Goal: Task Accomplishment & Management: Manage account settings

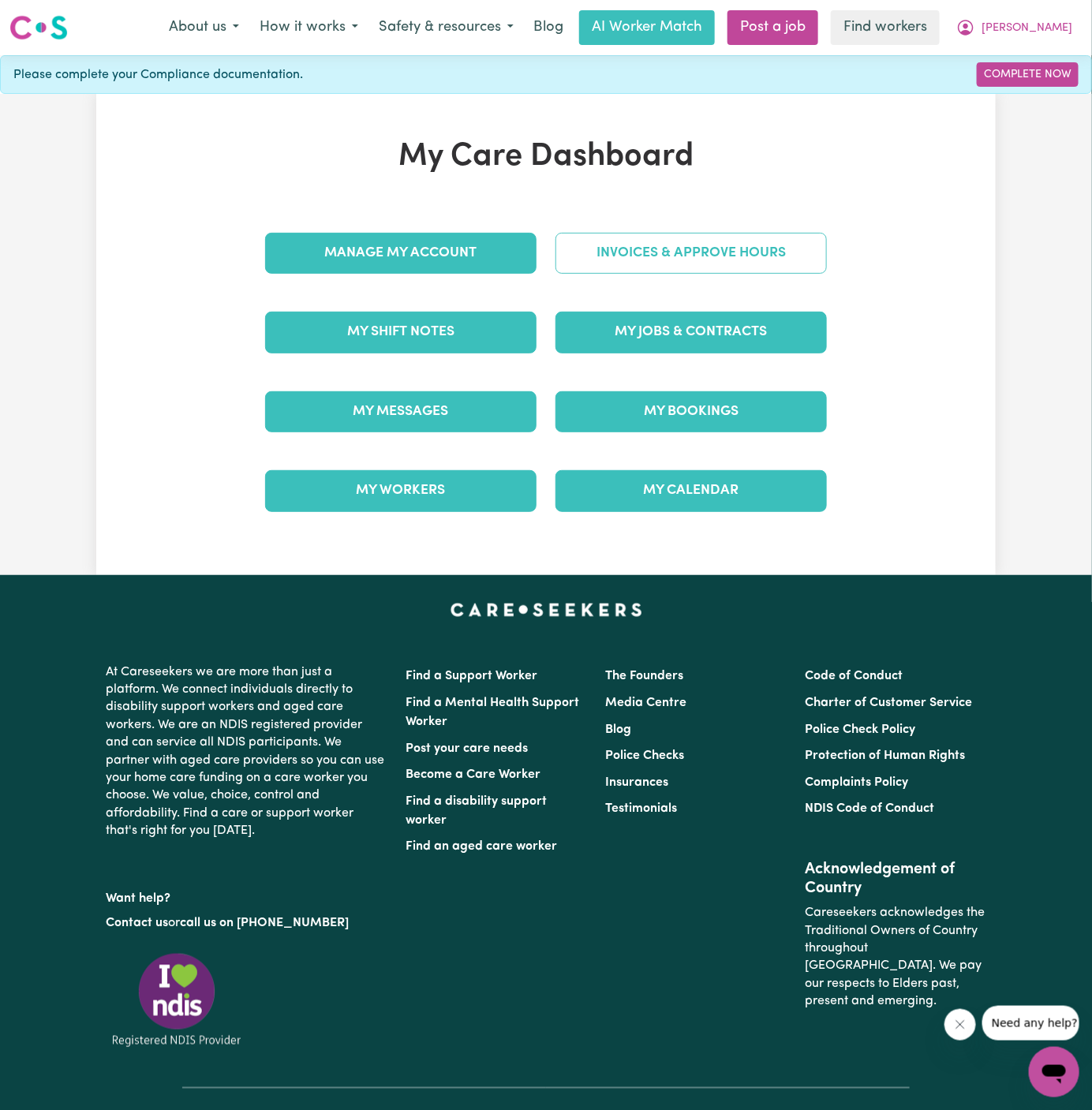
click at [678, 242] on link "Invoices & Approve Hours" at bounding box center [691, 253] width 271 height 41
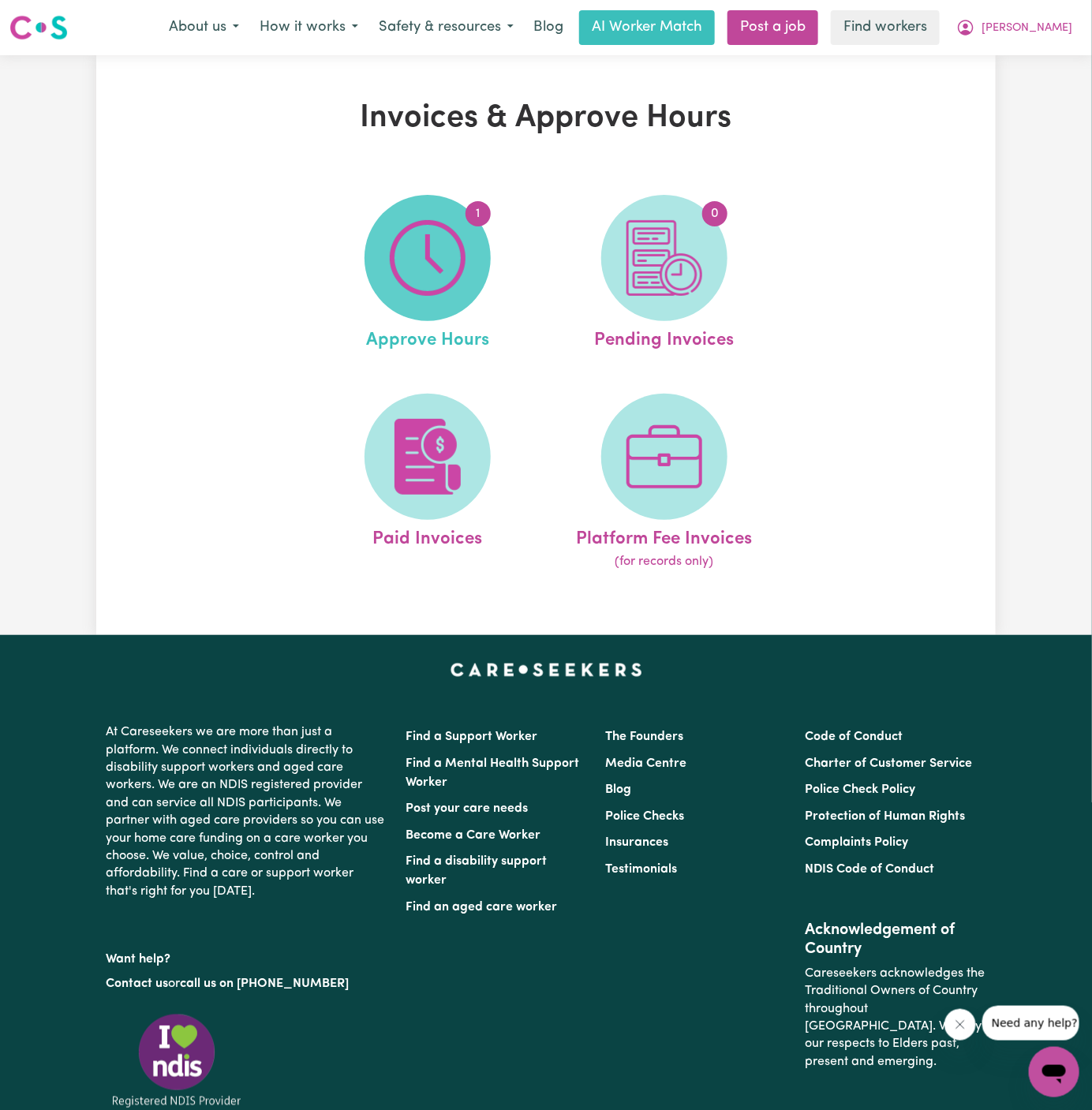
click at [430, 283] on img at bounding box center [427, 258] width 76 height 76
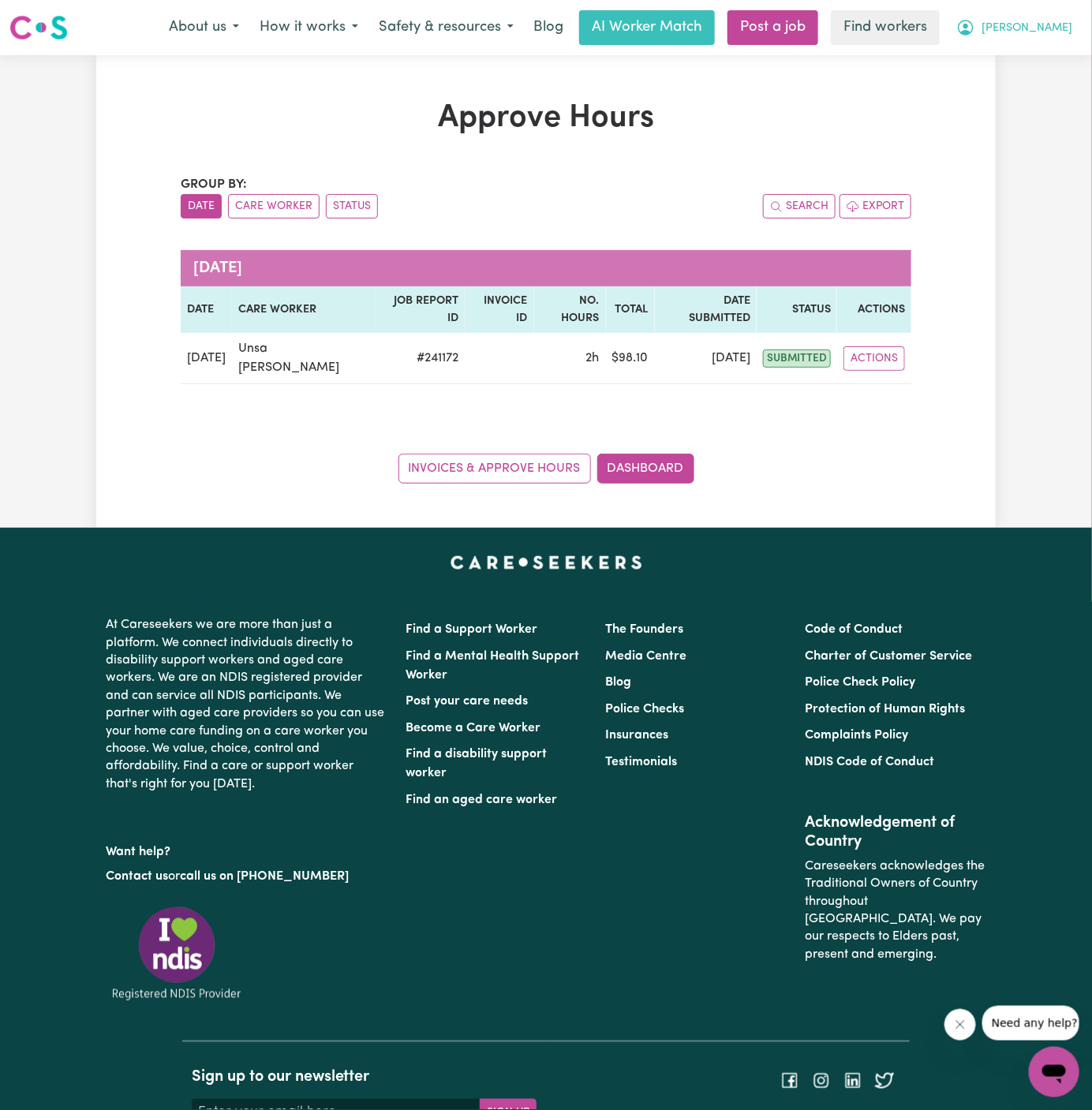
click at [1063, 30] on span "[PERSON_NAME]" at bounding box center [1027, 28] width 90 height 17
click at [1044, 76] on link "Logout" at bounding box center [1020, 90] width 125 height 30
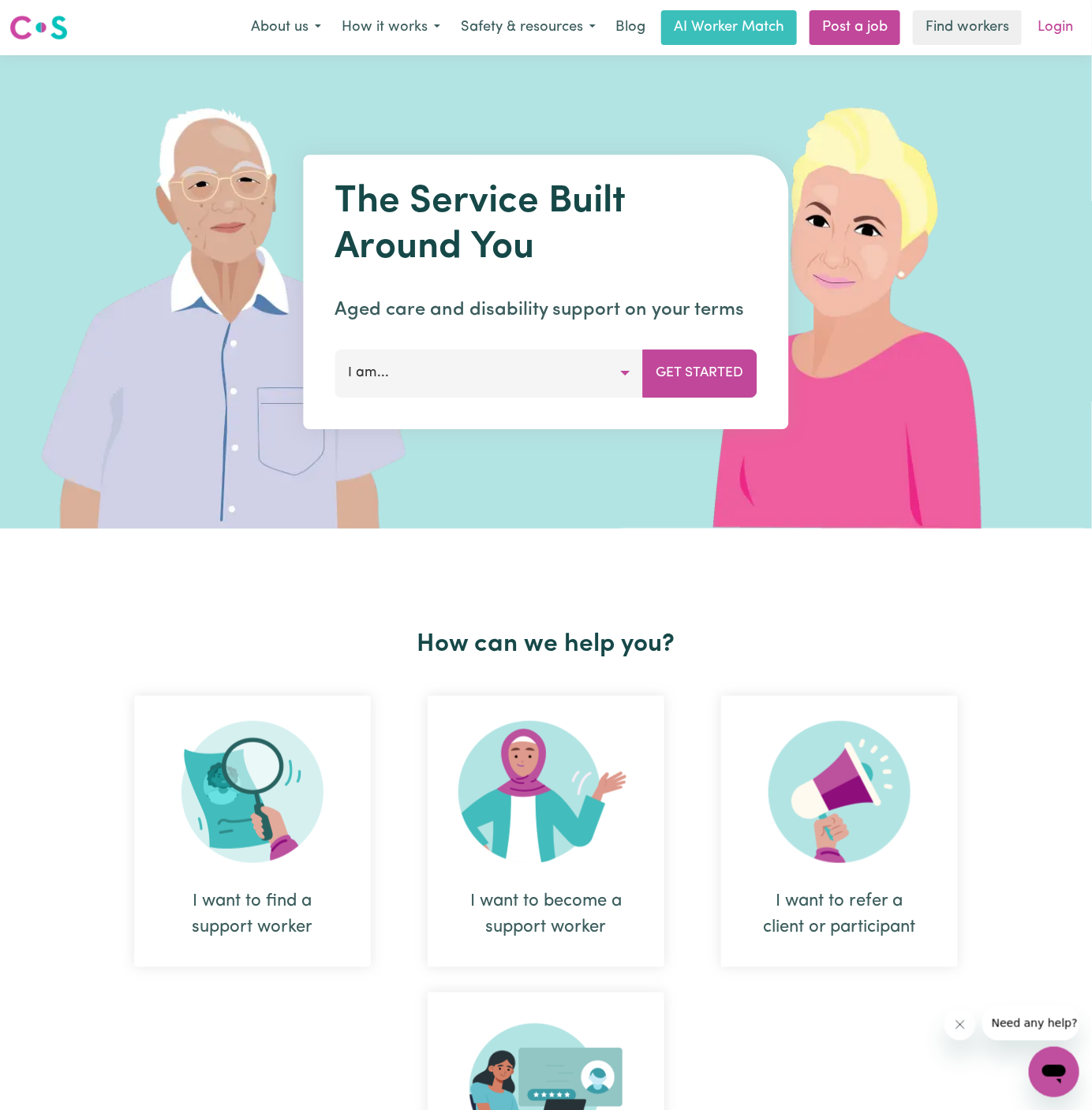
click at [1057, 30] on link "Login" at bounding box center [1055, 27] width 54 height 35
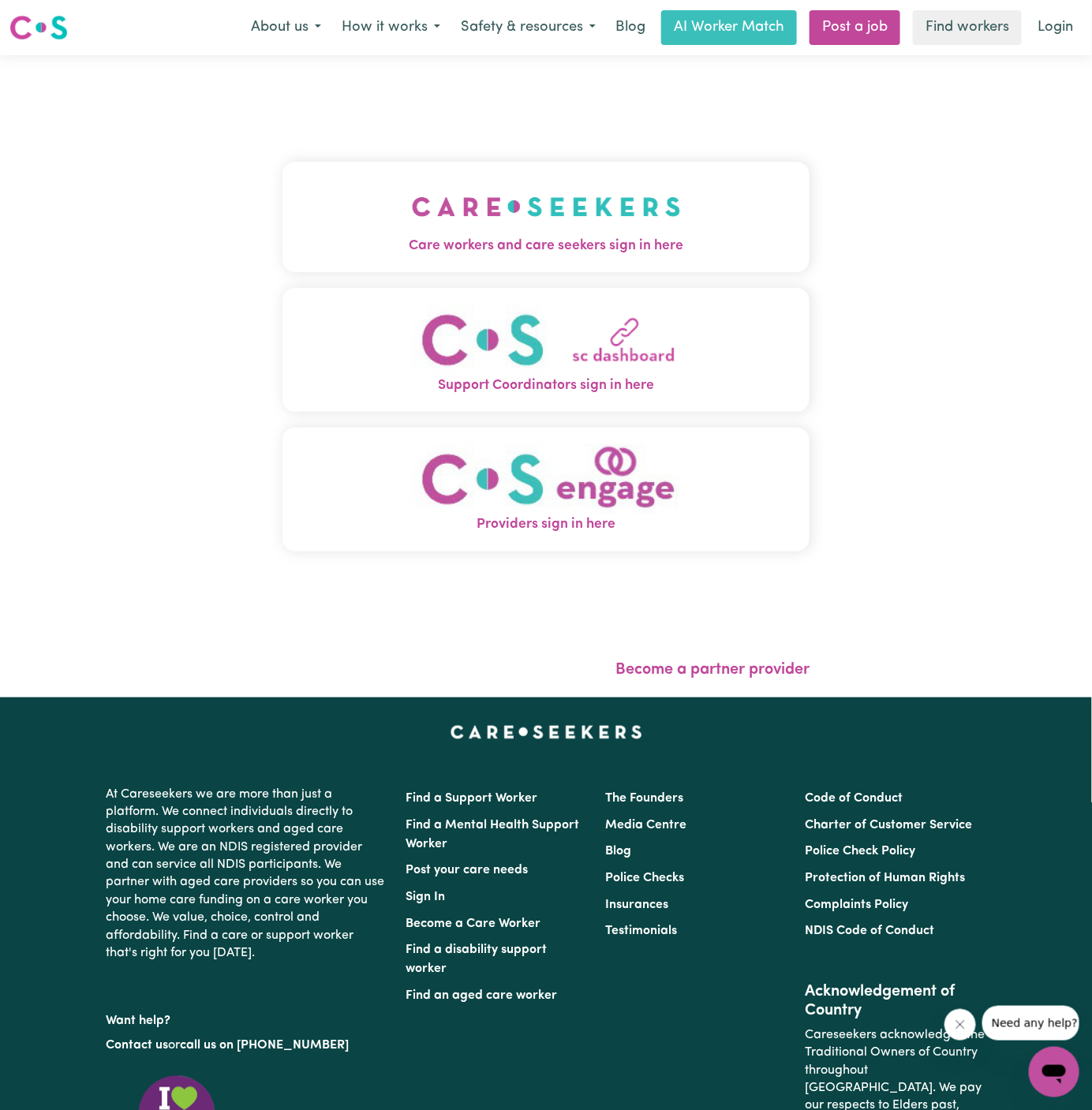
click at [549, 211] on img "Care workers and care seekers sign in here" at bounding box center [546, 206] width 269 height 58
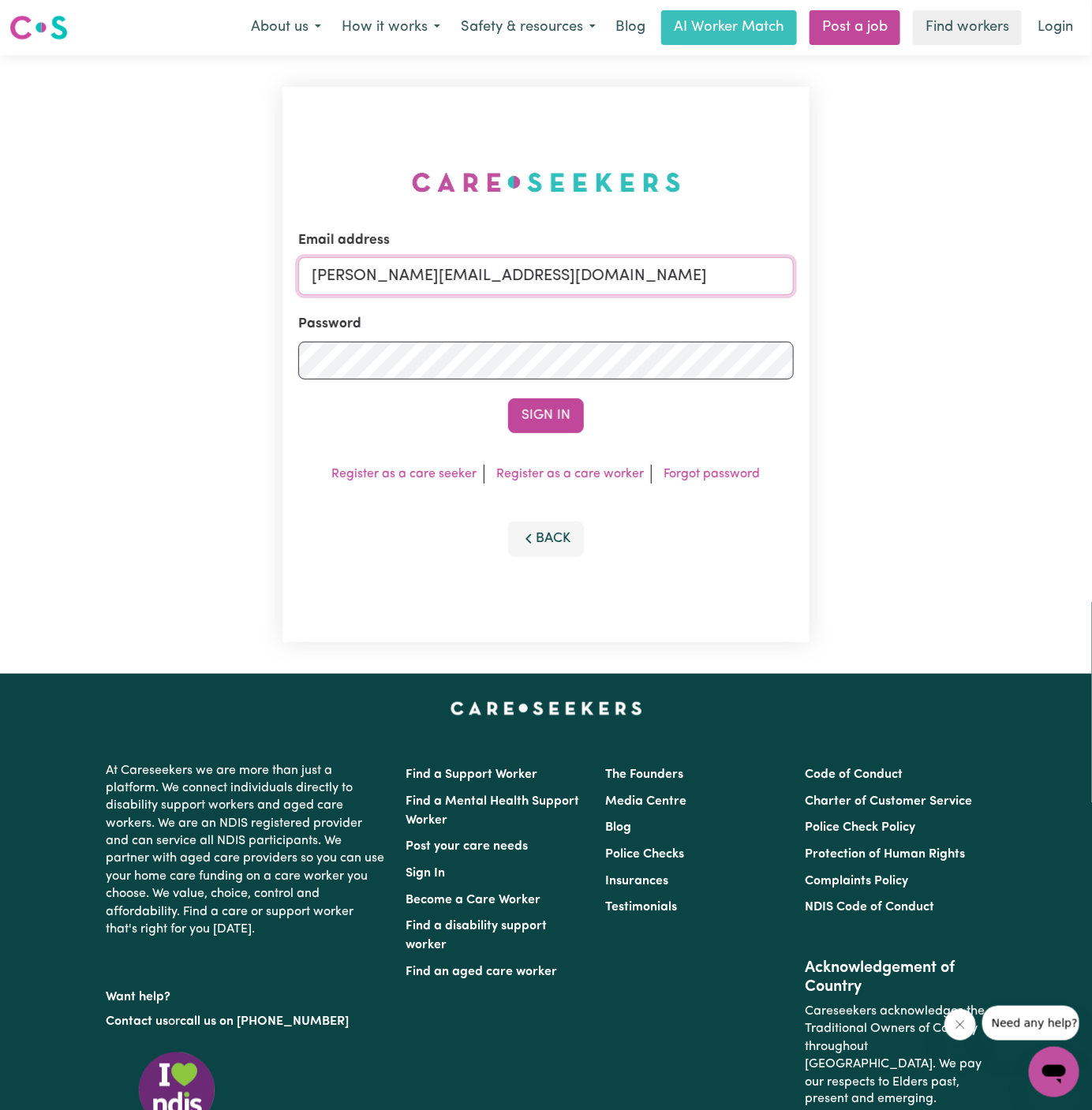
click at [753, 265] on input "[PERSON_NAME][EMAIL_ADDRESS][DOMAIN_NAME]" at bounding box center [546, 276] width 495 height 38
drag, startPoint x: 395, startPoint y: 274, endPoint x: 1234, endPoint y: 279, distance: 839.0
click at [1091, 279] on html "Menu About us How it works Safety & resources Blog AI Worker Match Post a job F…" at bounding box center [546, 676] width 1092 height 1352
type input "[EMAIL_ADDRESS][DOMAIN_NAME]"
click at [560, 405] on button "Sign In" at bounding box center [546, 416] width 76 height 35
